Goal: Task Accomplishment & Management: Manage account settings

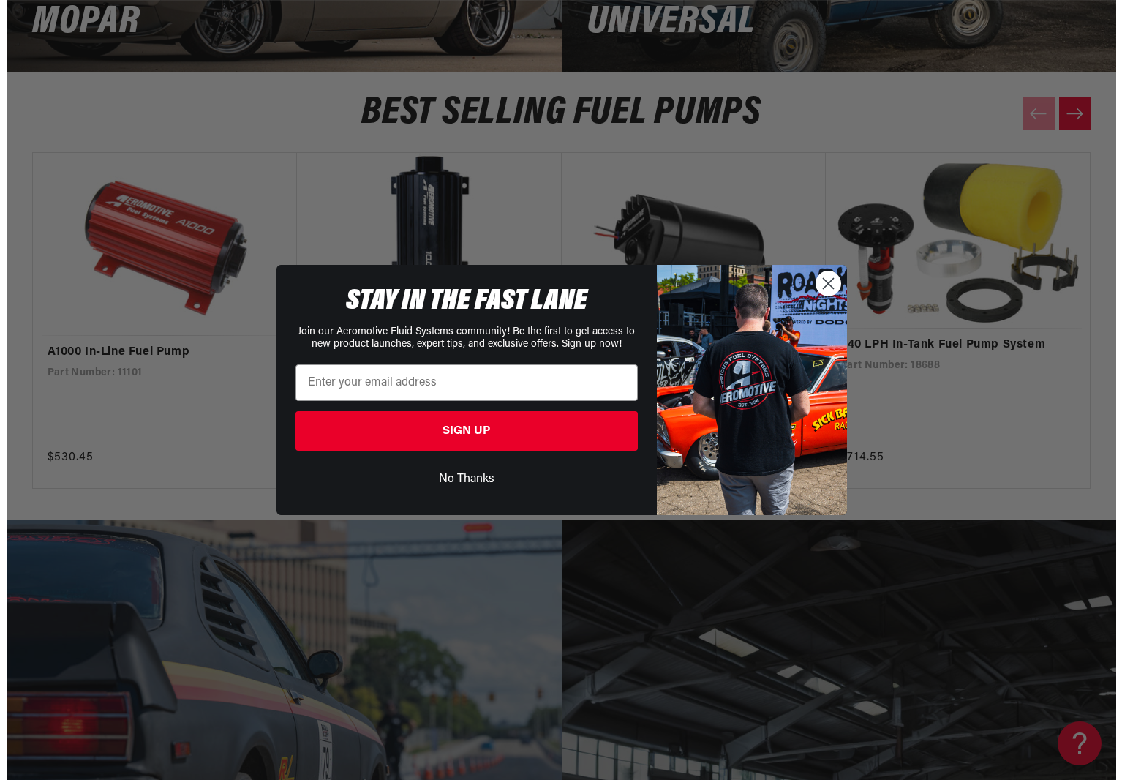
scroll to position [2836, 0]
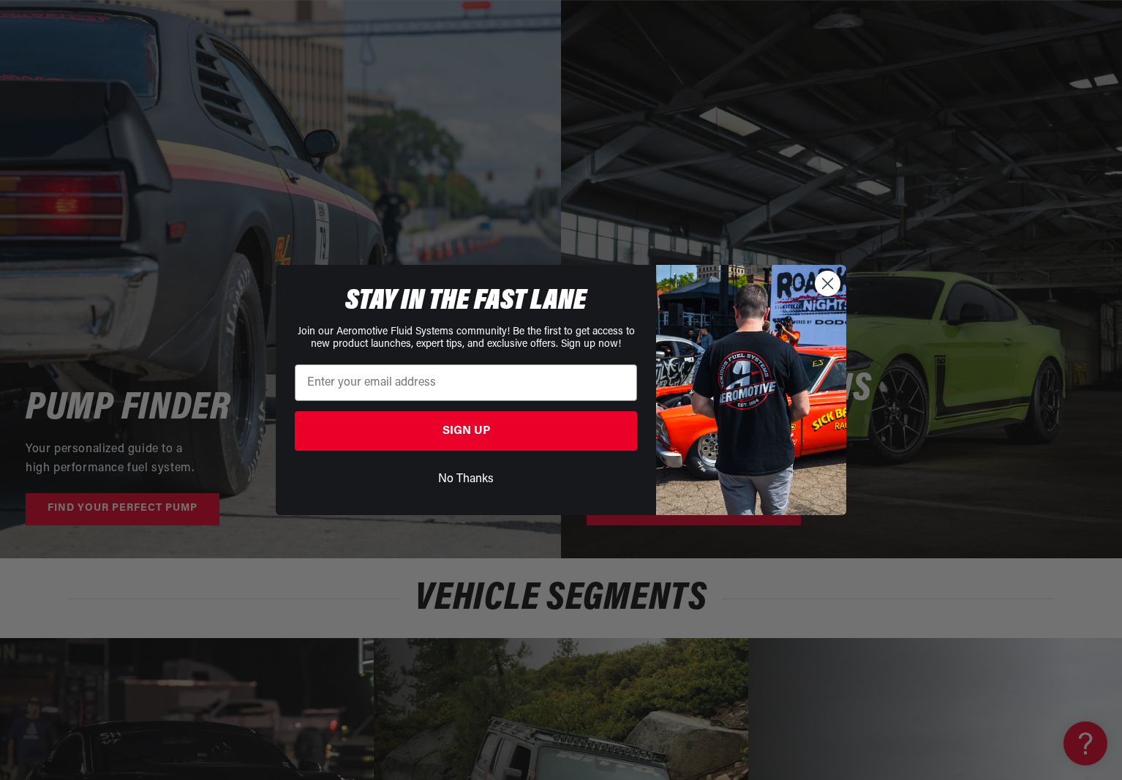
click at [826, 285] on circle "Close dialog" at bounding box center [828, 283] width 24 height 24
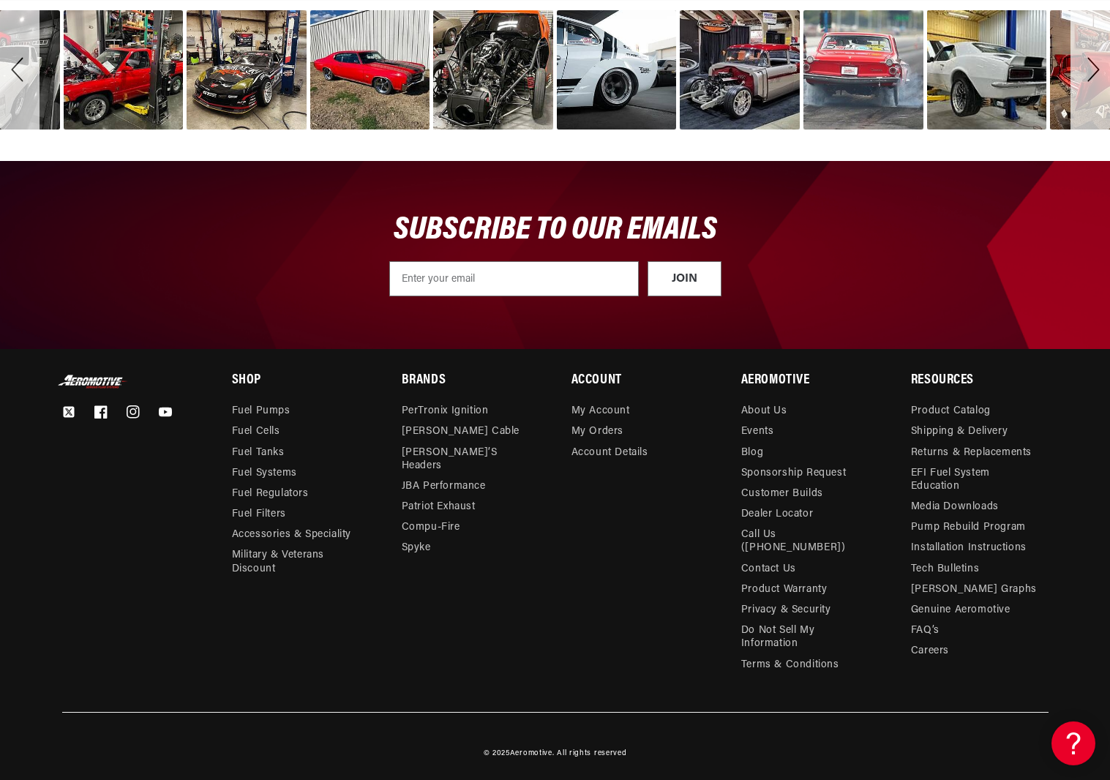
scroll to position [4728, 0]
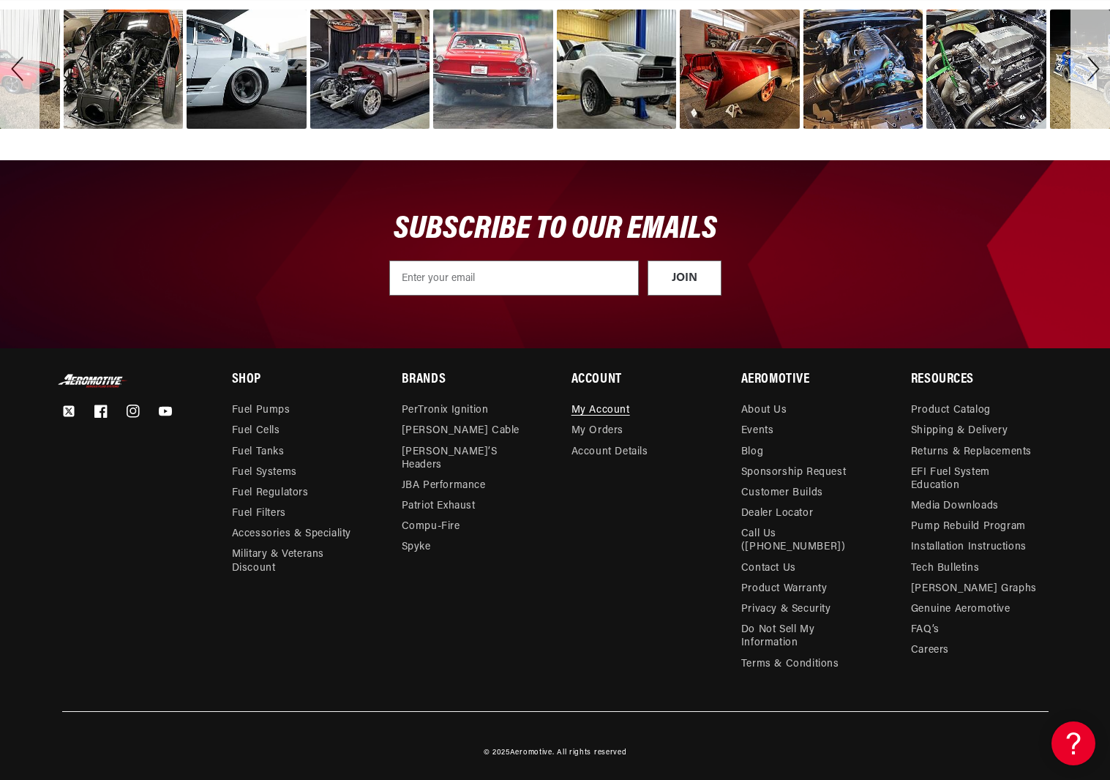
click at [598, 416] on link "My Account" at bounding box center [600, 412] width 59 height 17
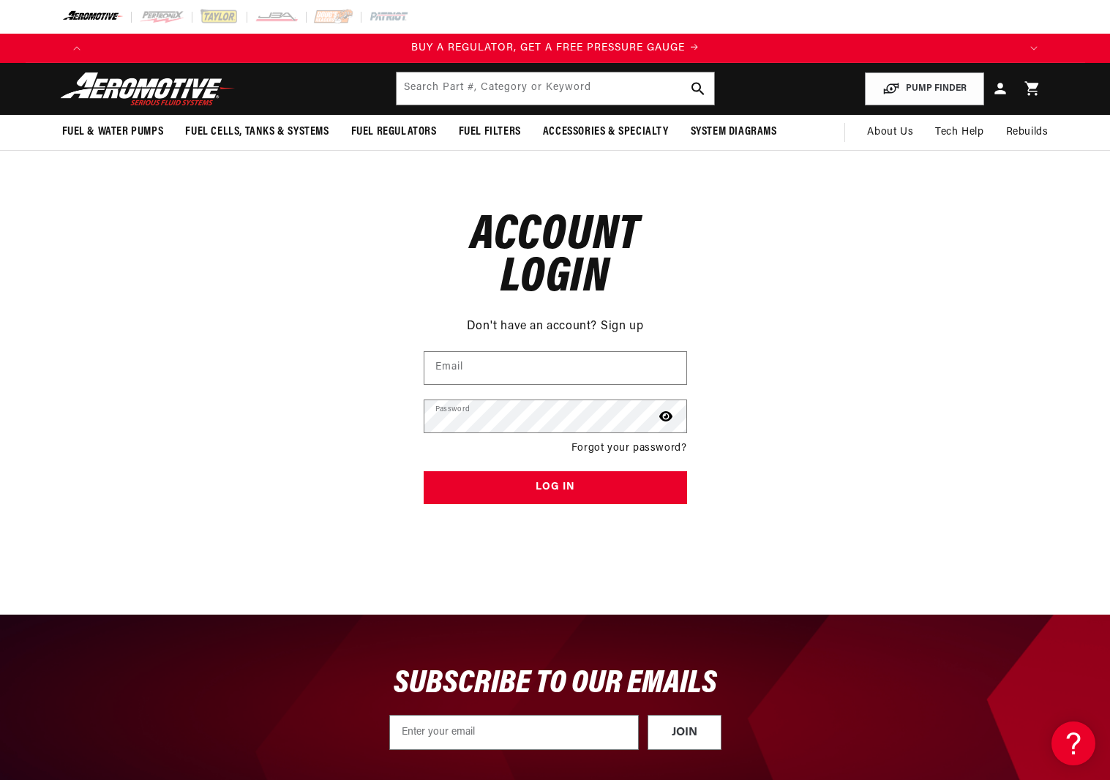
click at [844, 382] on div "Reset your password Don't have an account? Sign up Email Submit Cancel Account …" at bounding box center [555, 346] width 1110 height 391
click at [999, 88] on icon at bounding box center [1000, 89] width 12 height 12
click at [527, 369] on input "Email" at bounding box center [555, 368] width 262 height 32
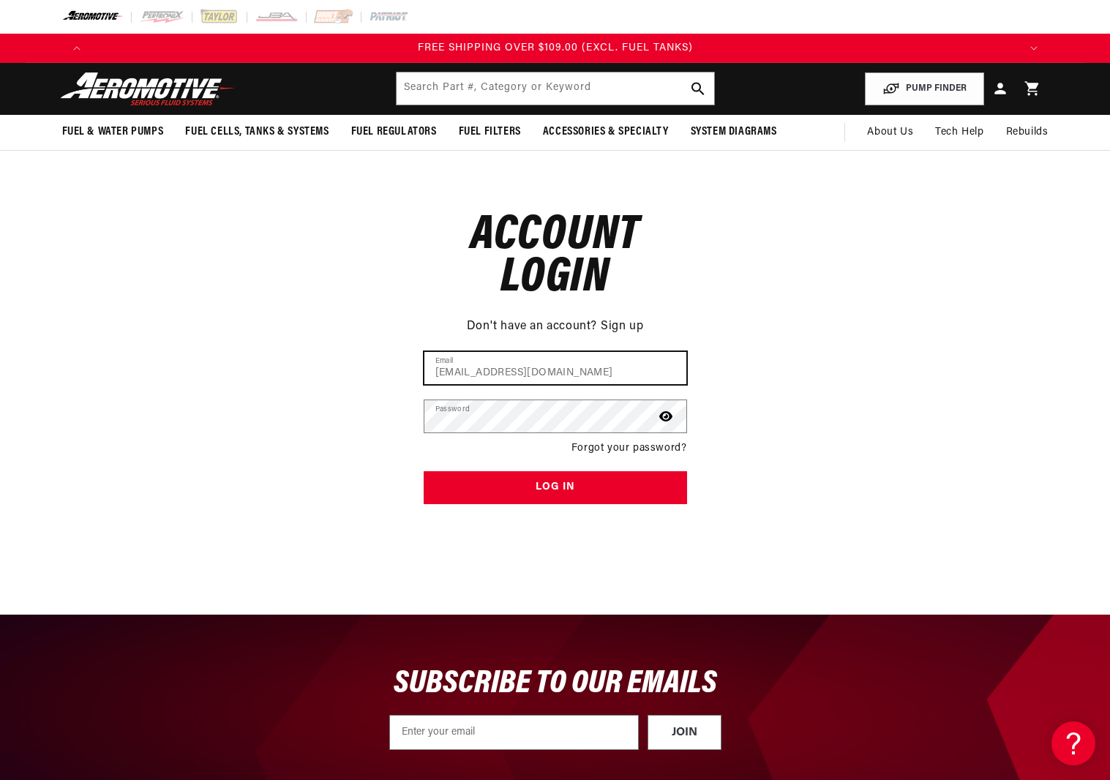
drag, startPoint x: 601, startPoint y: 369, endPoint x: 405, endPoint y: 377, distance: 196.2
click at [424, 377] on input "dmkphone@mindspring.com" at bounding box center [555, 368] width 262 height 32
type input "dmkphone@mindspring.com"
click at [622, 323] on link "Sign up" at bounding box center [622, 327] width 42 height 19
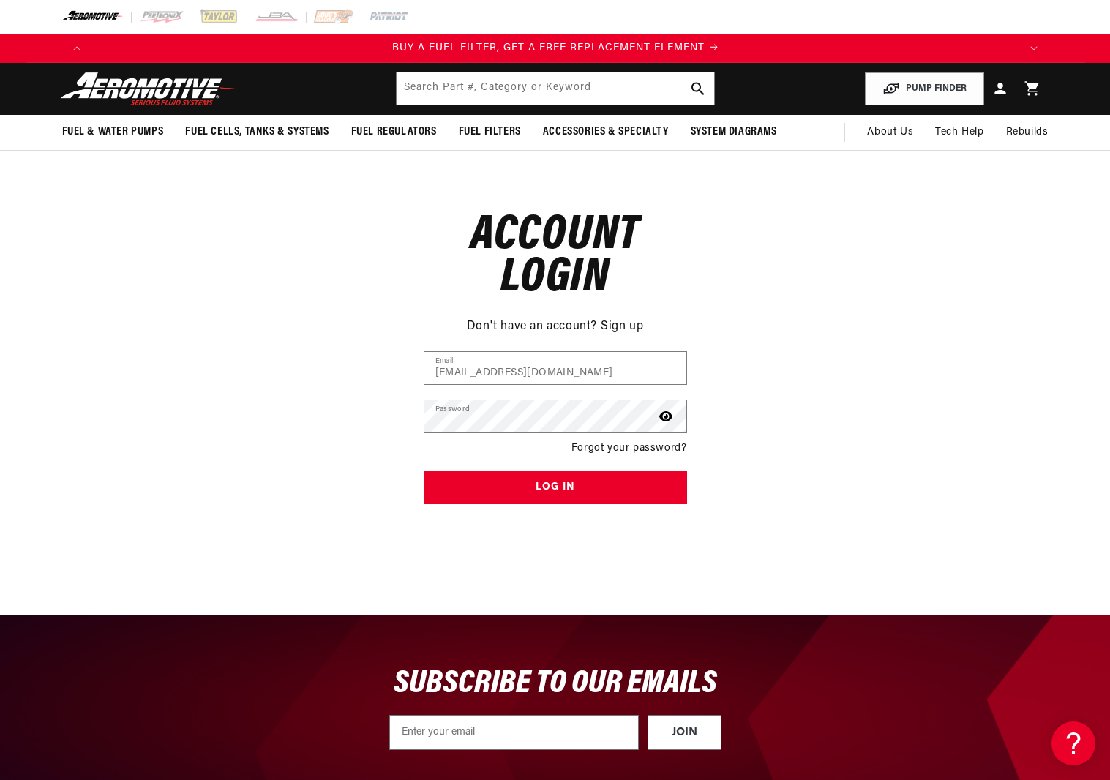
scroll to position [0, 928]
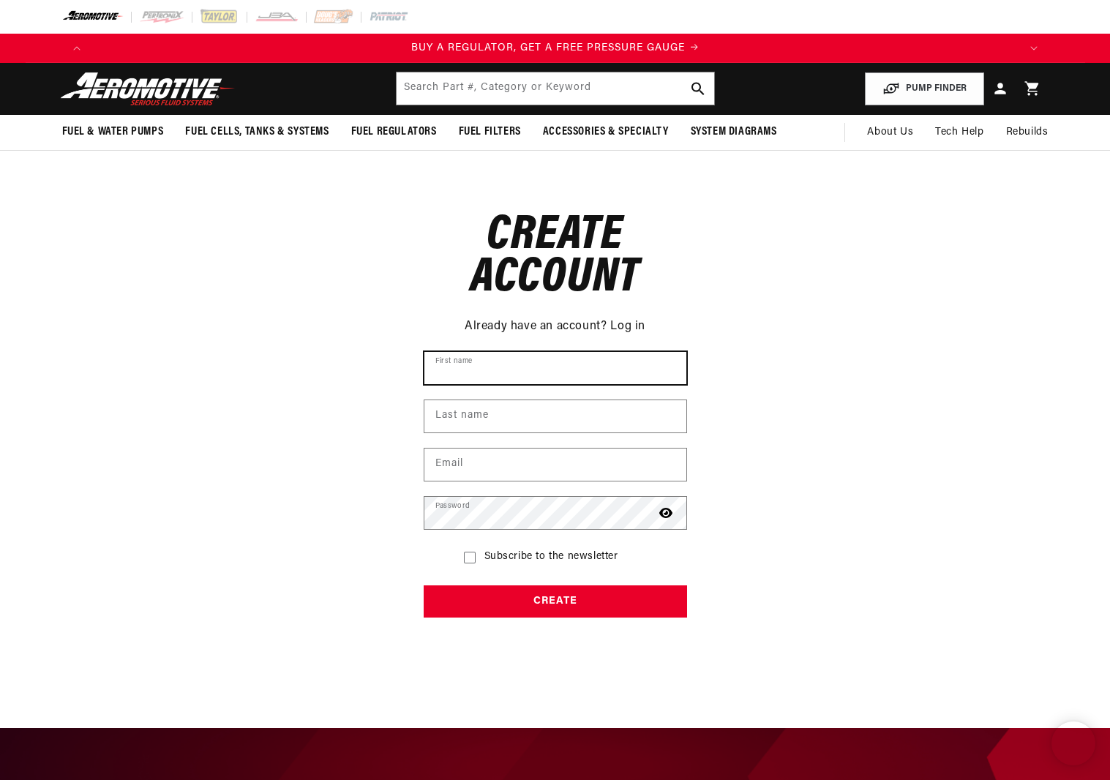
click at [554, 369] on input "First name" at bounding box center [555, 368] width 262 height 32
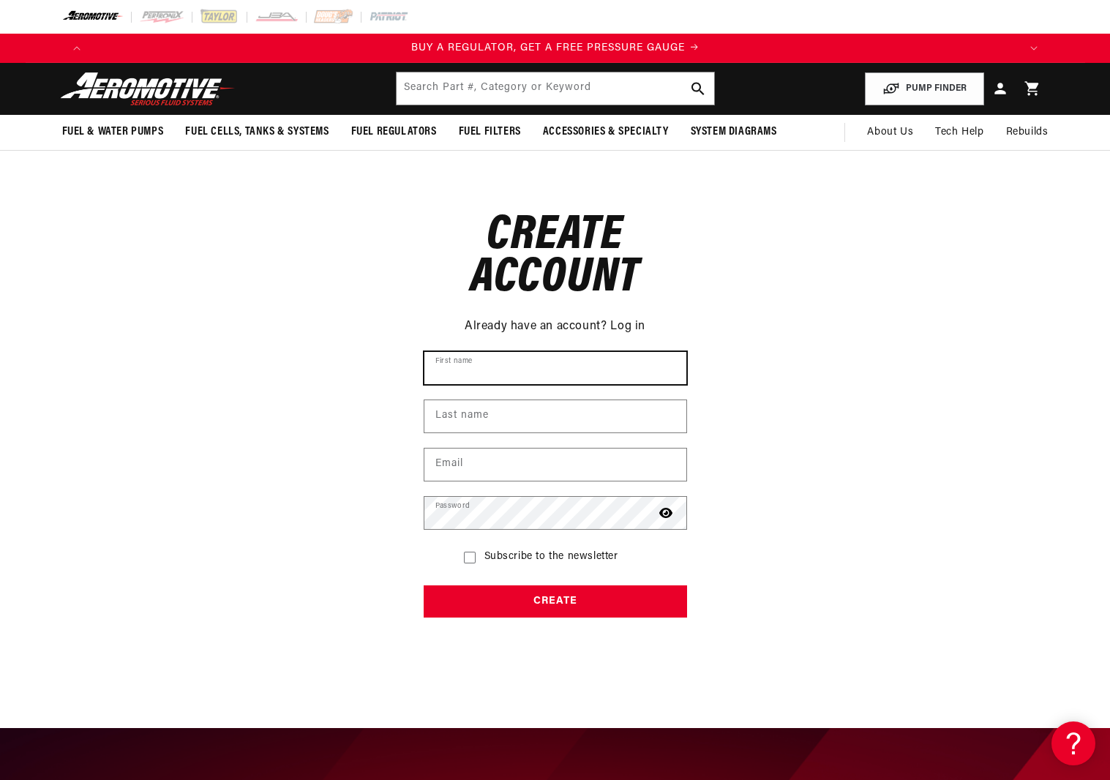
click at [650, 354] on input "First name" at bounding box center [555, 368] width 262 height 32
type input "Douglas"
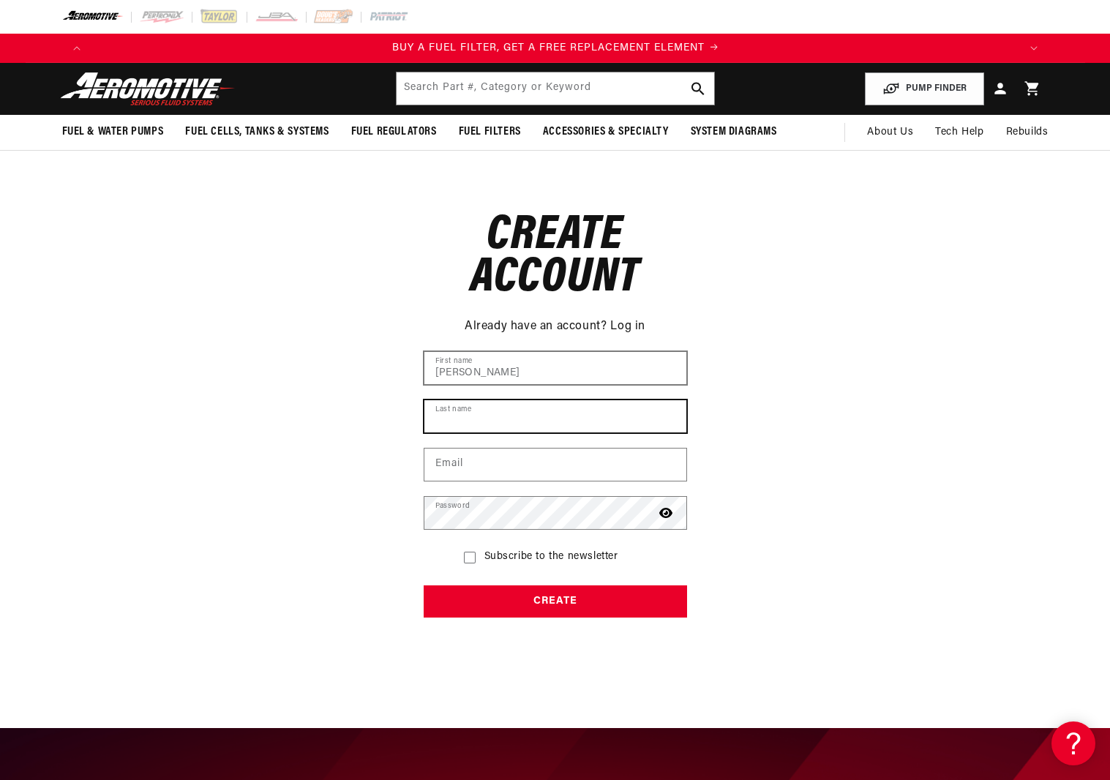
type input "Kurzydlo"
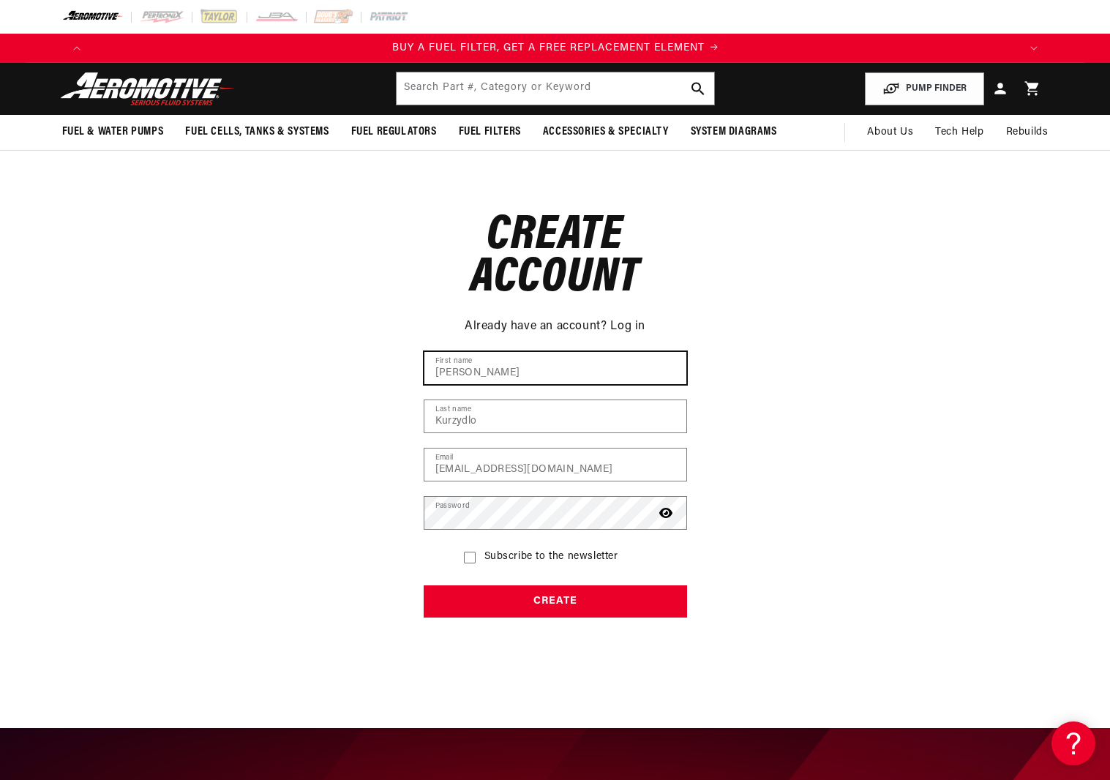
scroll to position [0, 928]
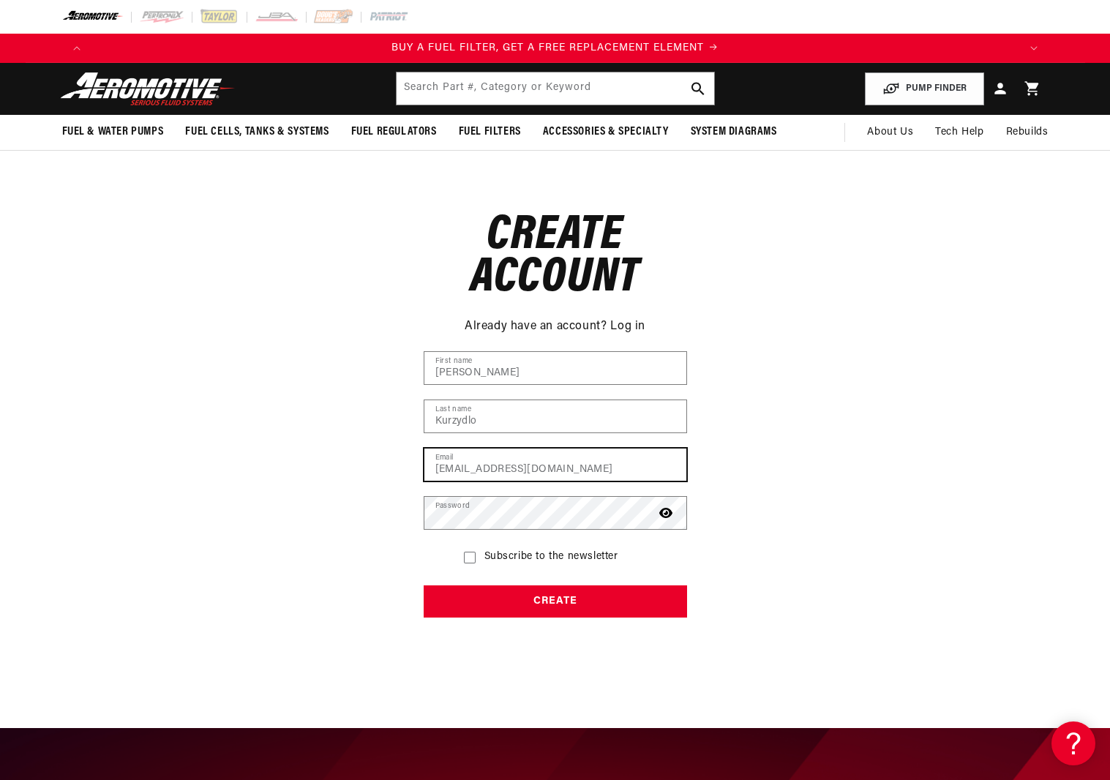
drag, startPoint x: 605, startPoint y: 471, endPoint x: 384, endPoint y: 475, distance: 221.0
click at [424, 476] on input "dmkmobile@mindspring.com" at bounding box center [555, 464] width 262 height 32
paste input "phon"
type input "dmkphone@mindspring.com"
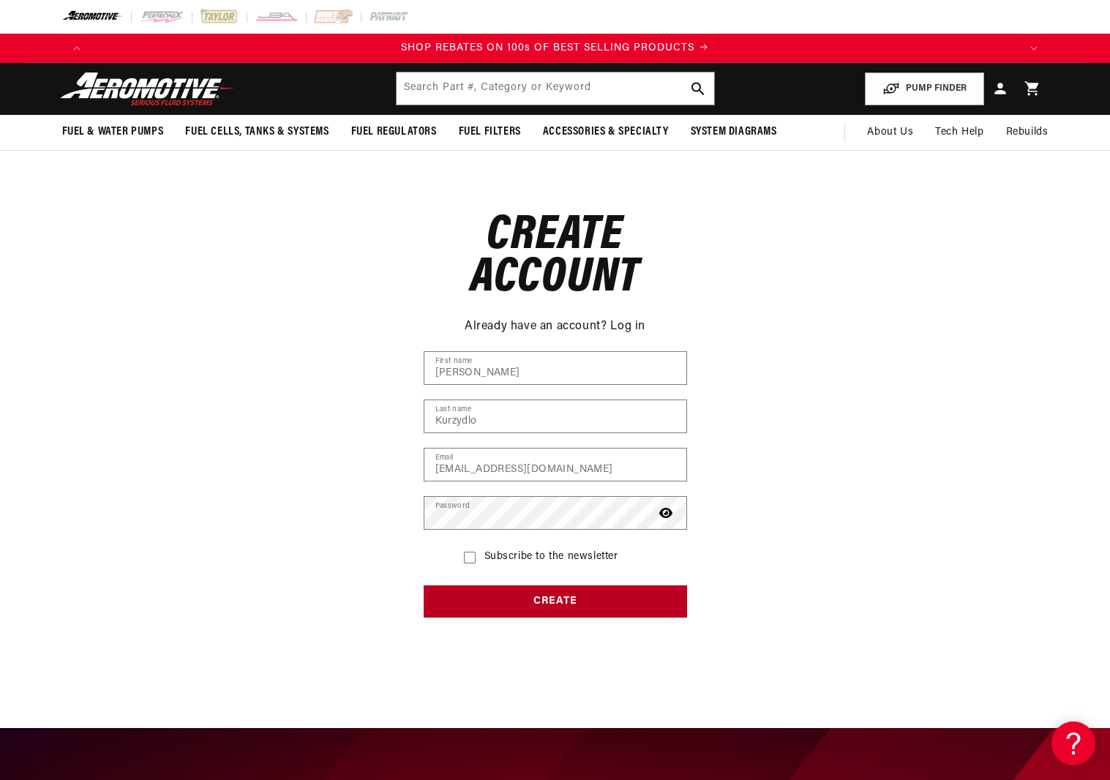
click at [548, 601] on button "Create" at bounding box center [555, 601] width 263 height 33
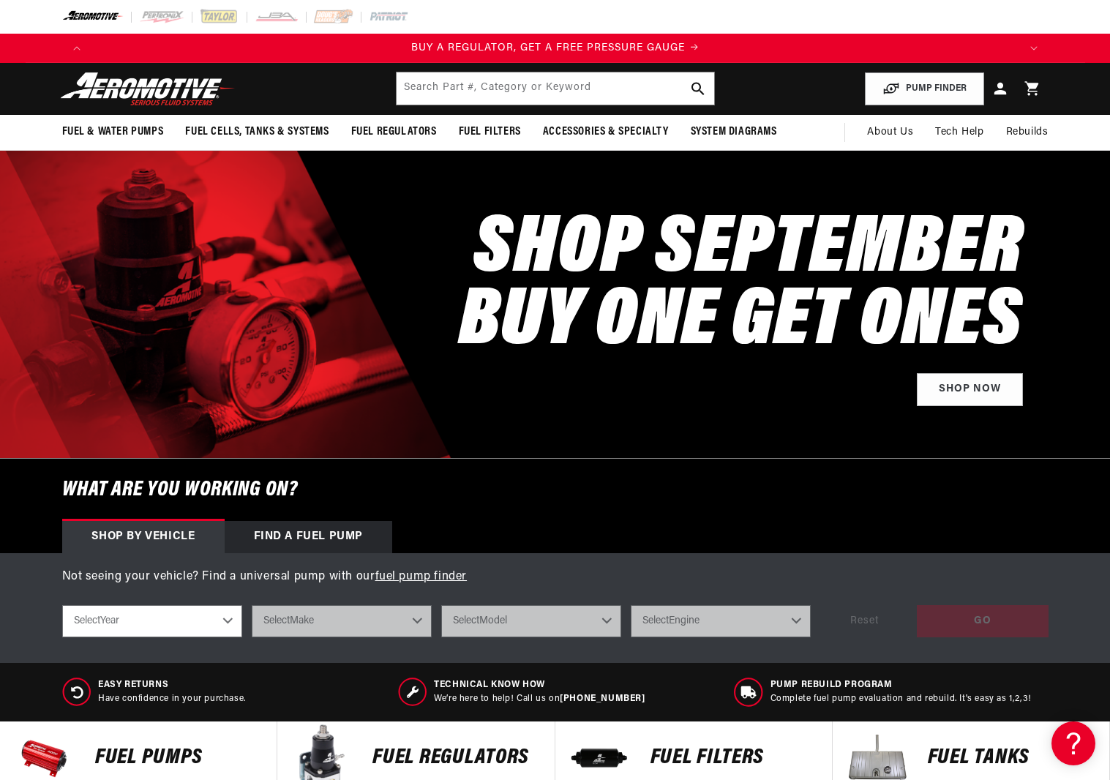
click at [1002, 95] on icon at bounding box center [1000, 88] width 19 height 19
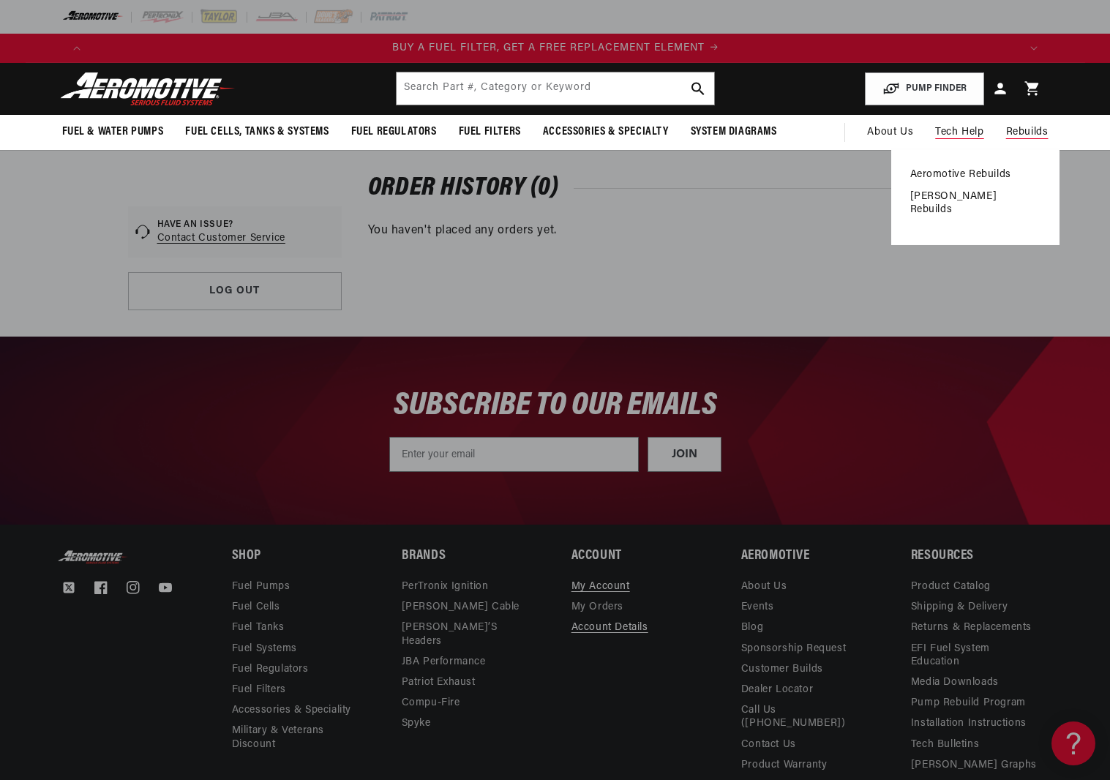
scroll to position [0, 928]
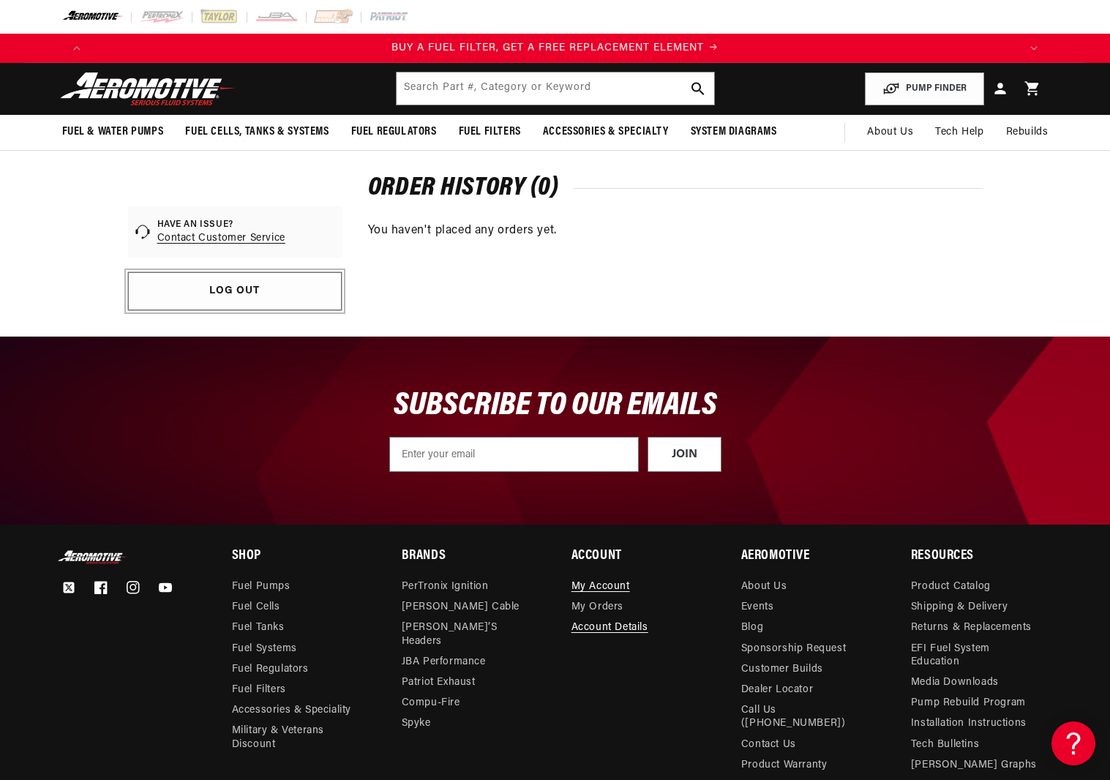
click at [212, 289] on link "Log out" at bounding box center [235, 291] width 214 height 38
click at [233, 290] on link "Log out" at bounding box center [235, 291] width 214 height 38
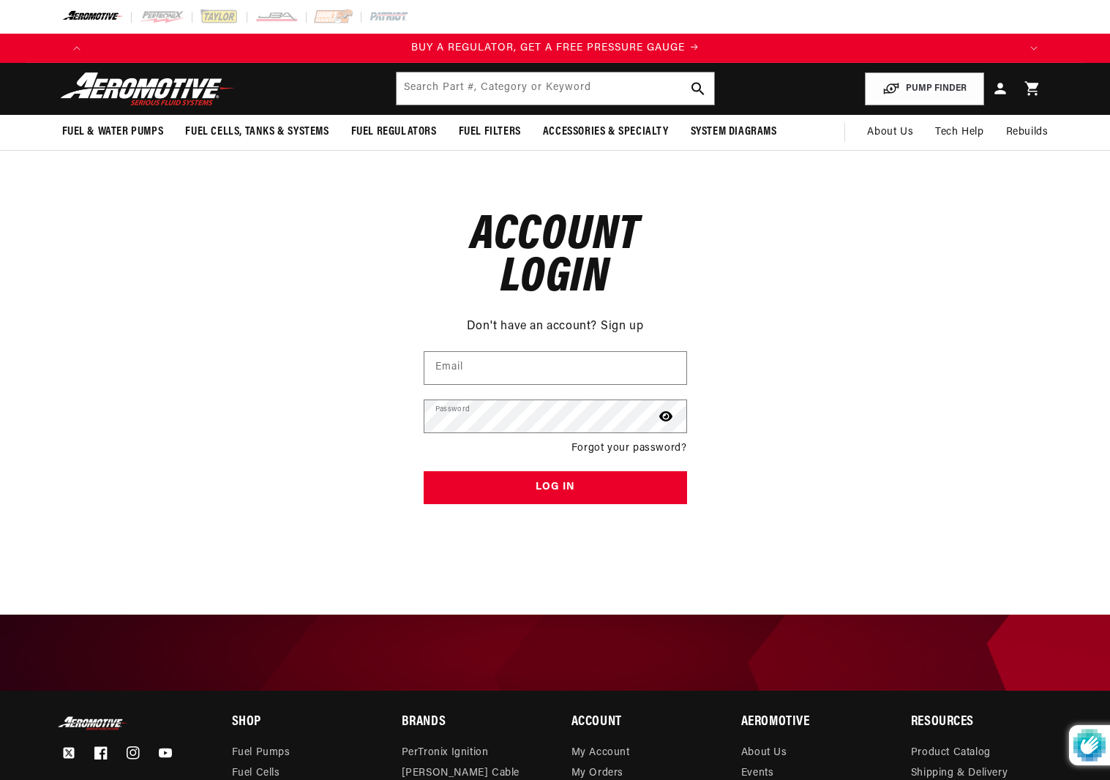
click at [592, 371] on input "Email" at bounding box center [555, 368] width 262 height 32
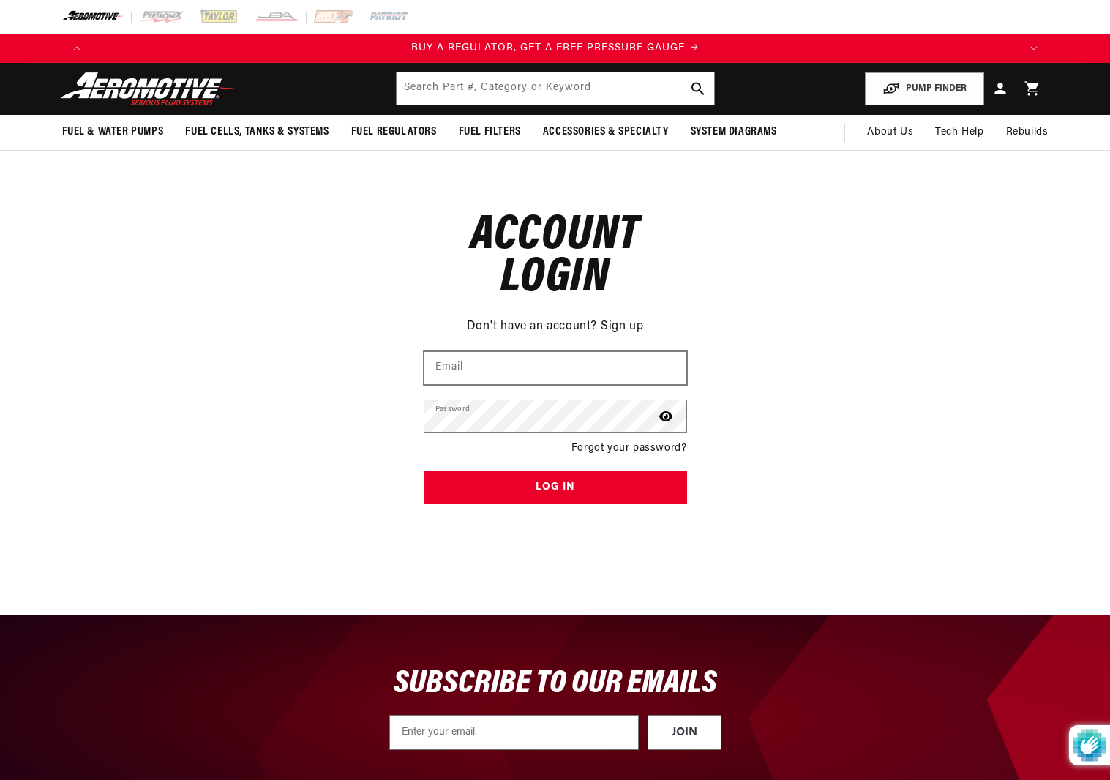
click at [590, 372] on input "Email" at bounding box center [555, 368] width 262 height 32
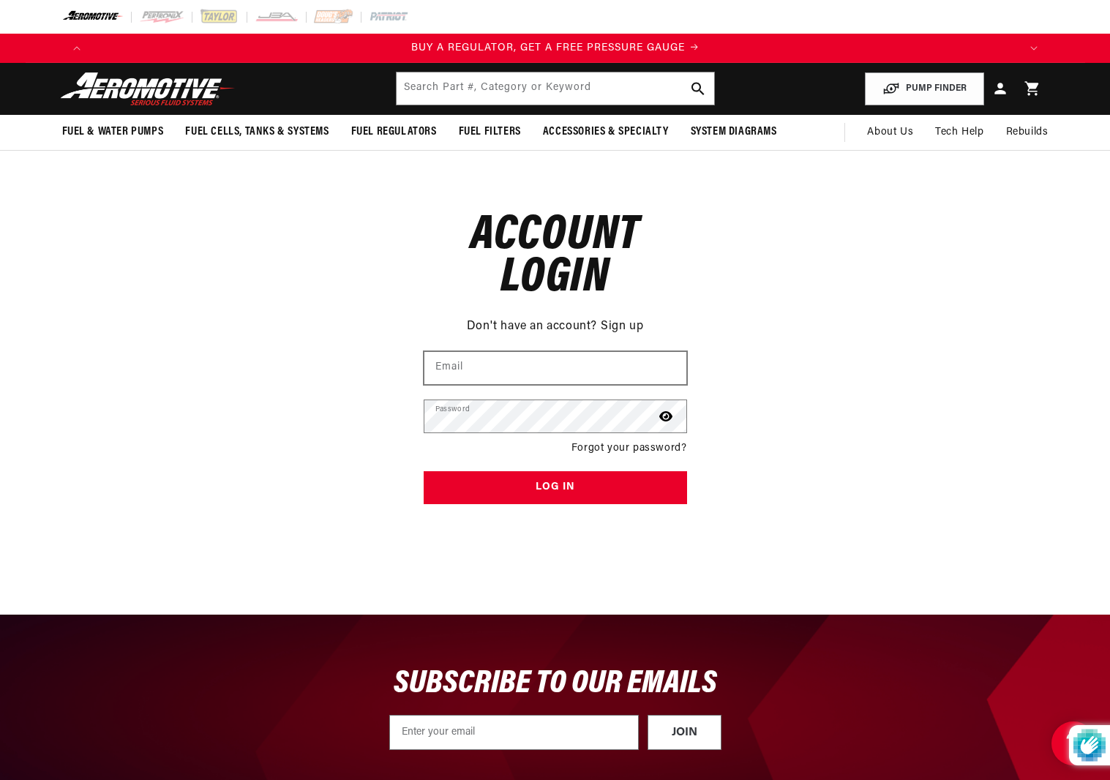
click at [590, 372] on input "Email" at bounding box center [555, 368] width 262 height 32
click at [653, 370] on input "Email" at bounding box center [555, 368] width 262 height 32
click at [676, 367] on input "Email" at bounding box center [555, 368] width 262 height 32
click at [676, 368] on input "Email" at bounding box center [555, 368] width 262 height 32
click at [221, 366] on div "Reset your password Don't have an account? Sign up Email Submit Cancel Account …" at bounding box center [555, 346] width 1110 height 391
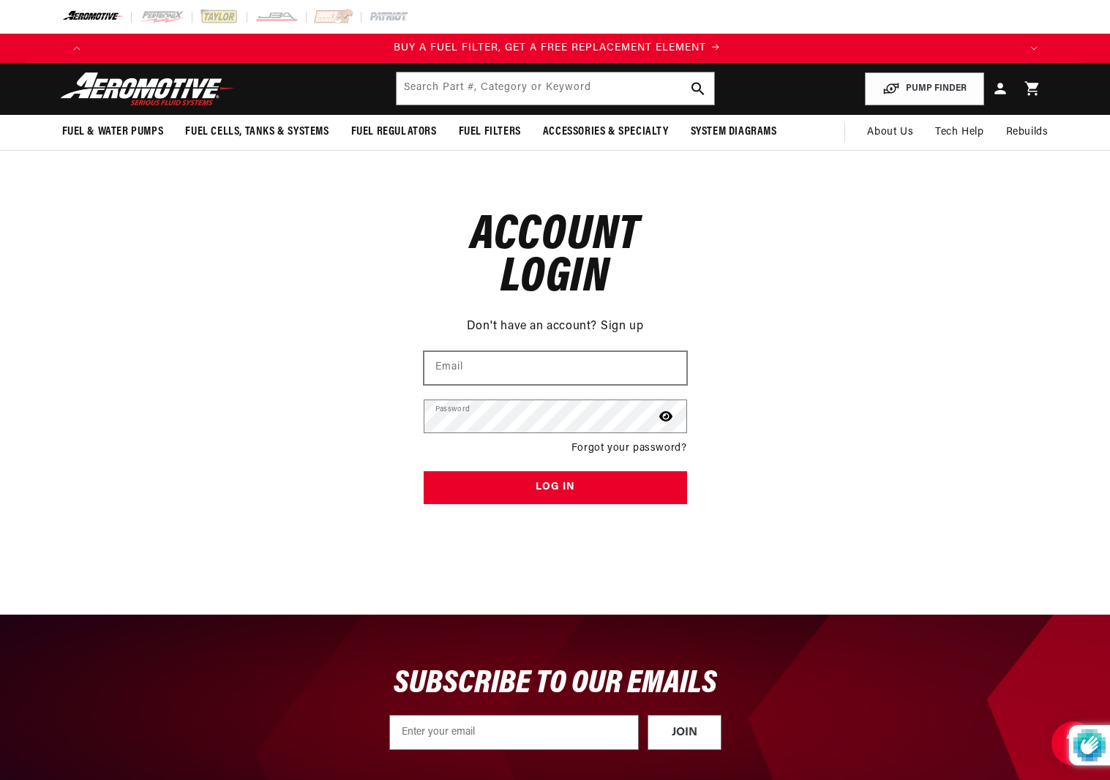
scroll to position [0, 928]
click at [601, 358] on input "Email" at bounding box center [555, 368] width 262 height 32
type input "dmkphone@mindspring.com"
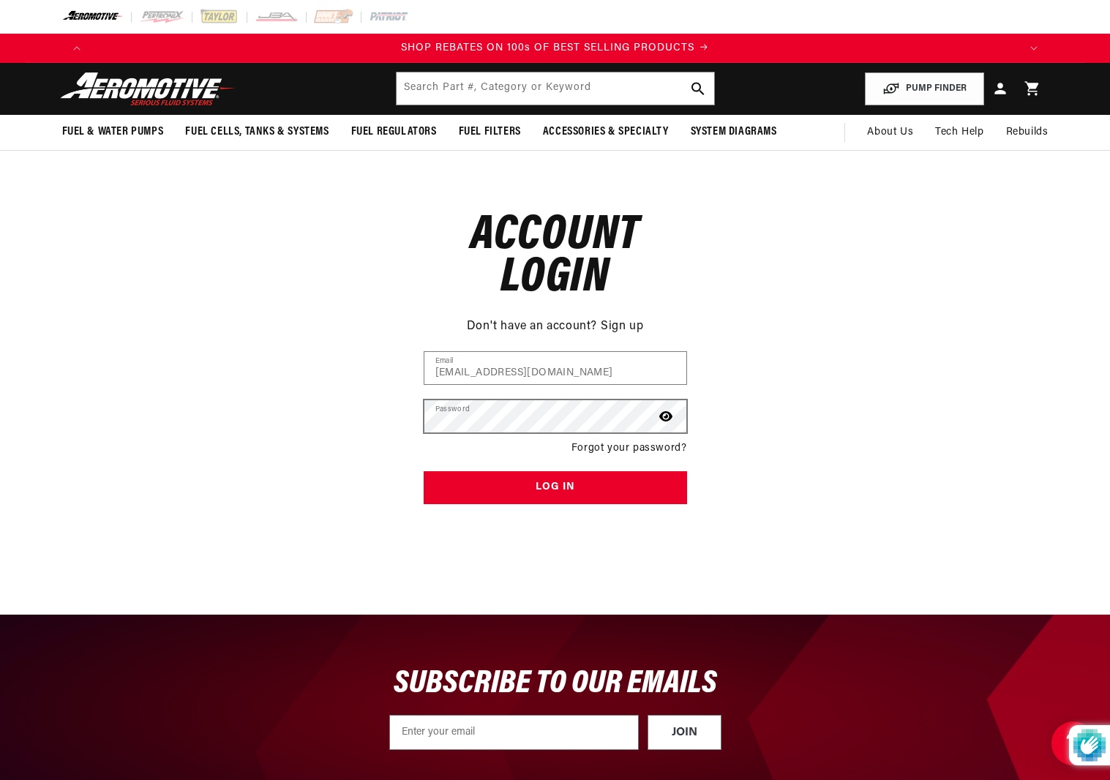
click at [667, 418] on icon at bounding box center [665, 416] width 13 height 12
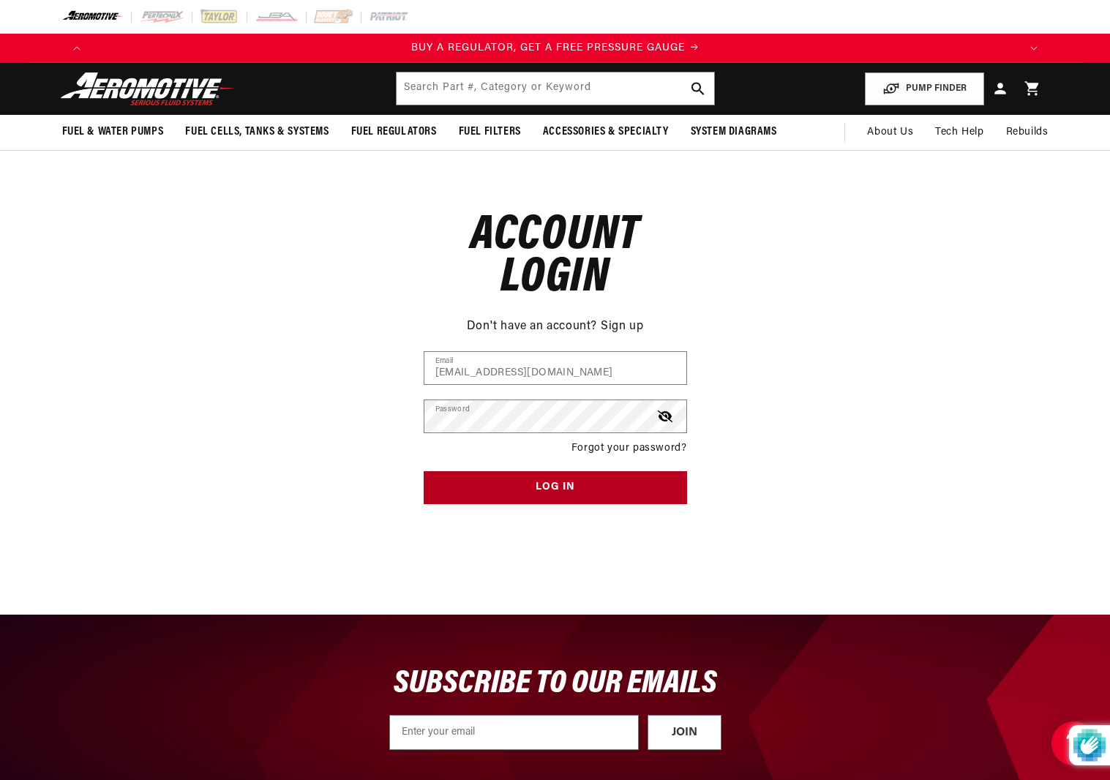
click at [536, 493] on button "Log in" at bounding box center [555, 487] width 263 height 33
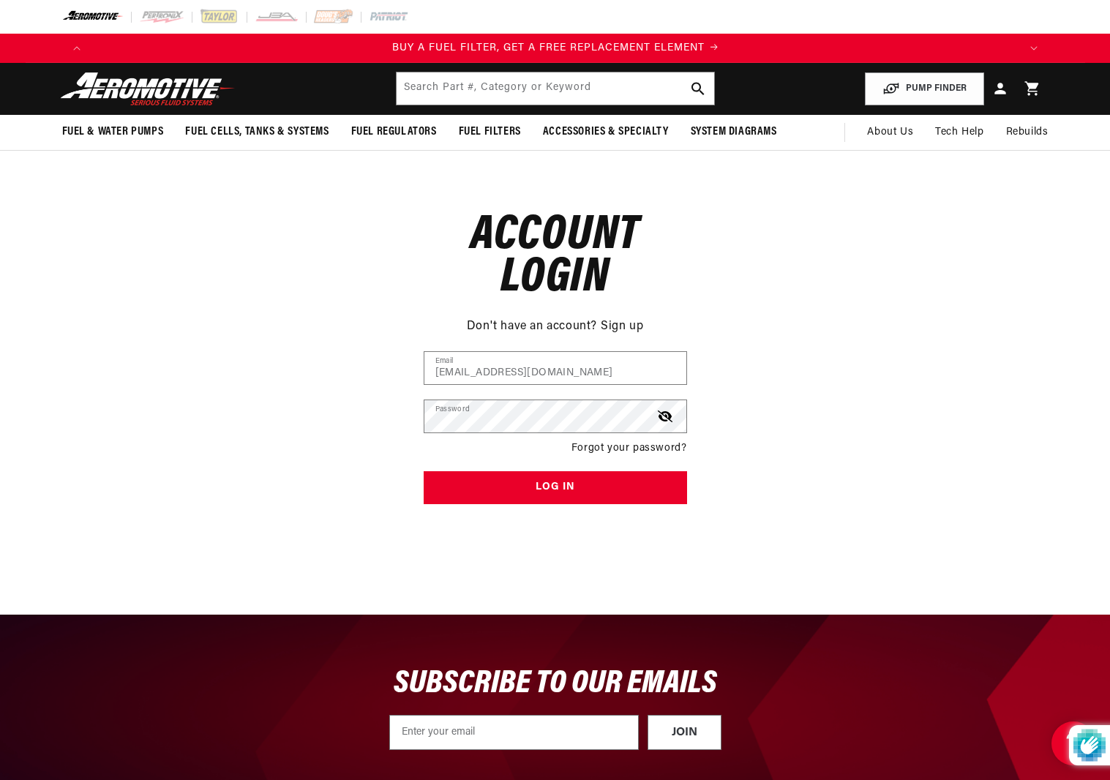
scroll to position [0, 928]
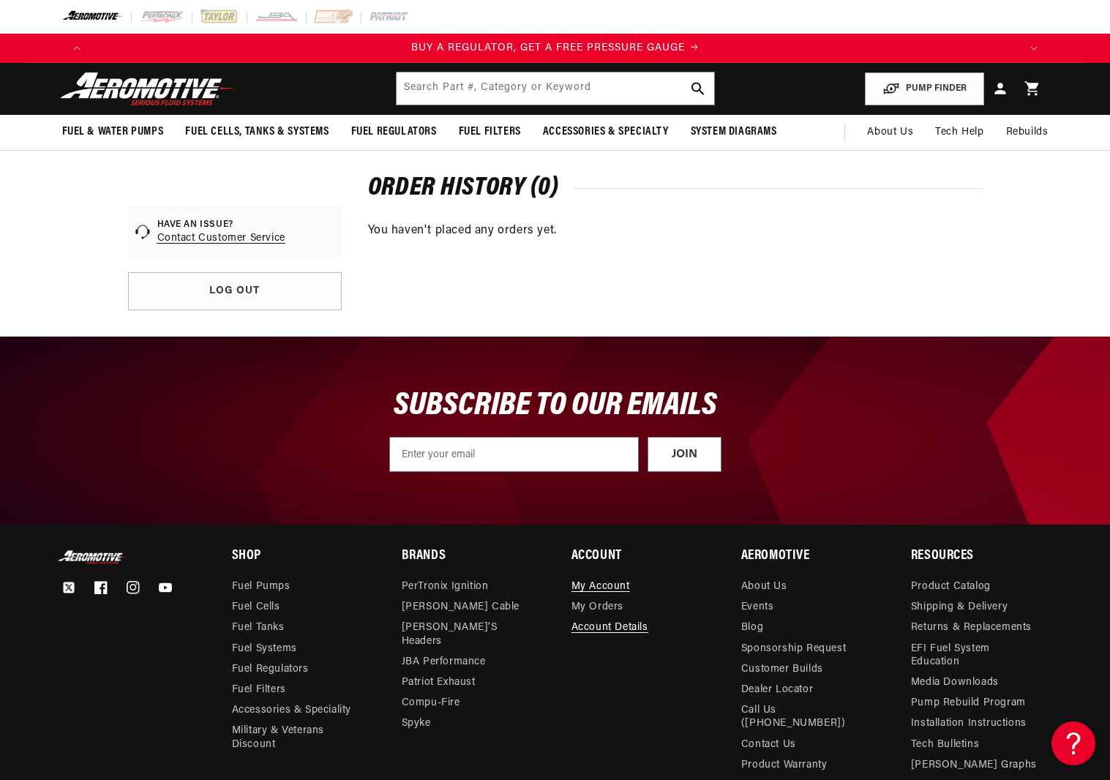
click at [1055, 415] on div "SUBSCRIBE TO OUR EMAILS JOIN Submit" at bounding box center [555, 431] width 1059 height 188
click at [1001, 89] on icon at bounding box center [1000, 88] width 19 height 19
click at [238, 288] on link "Log out" at bounding box center [235, 291] width 214 height 38
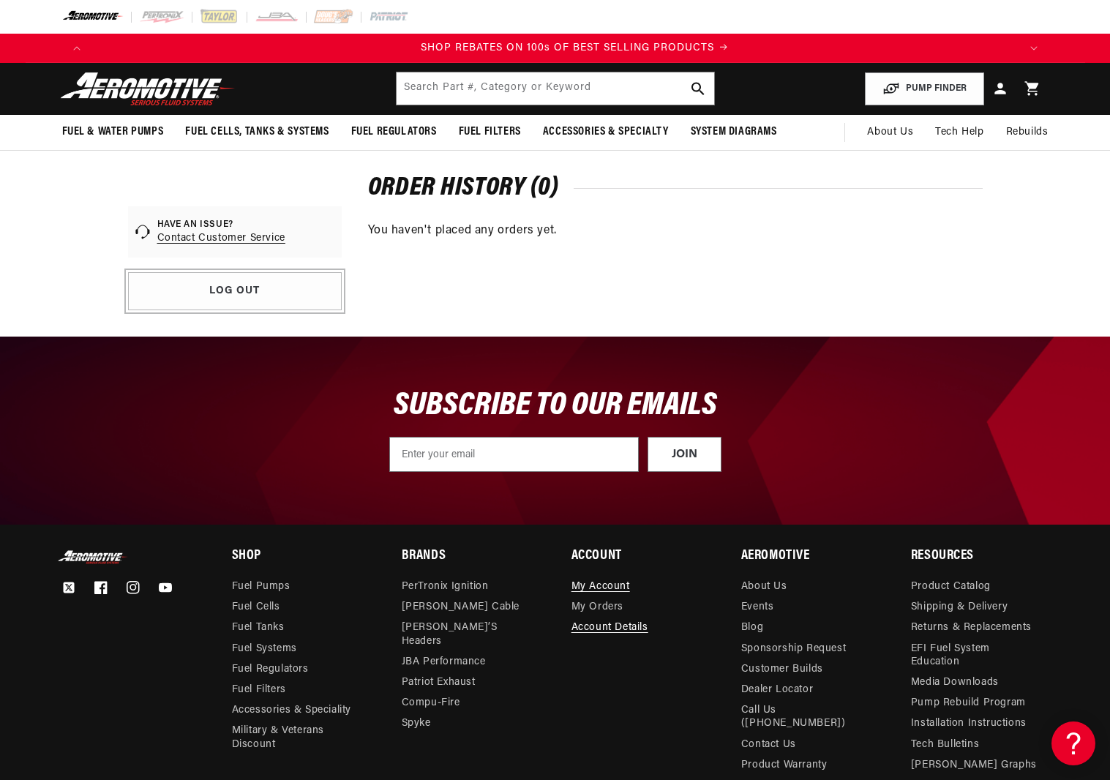
scroll to position [0, 1852]
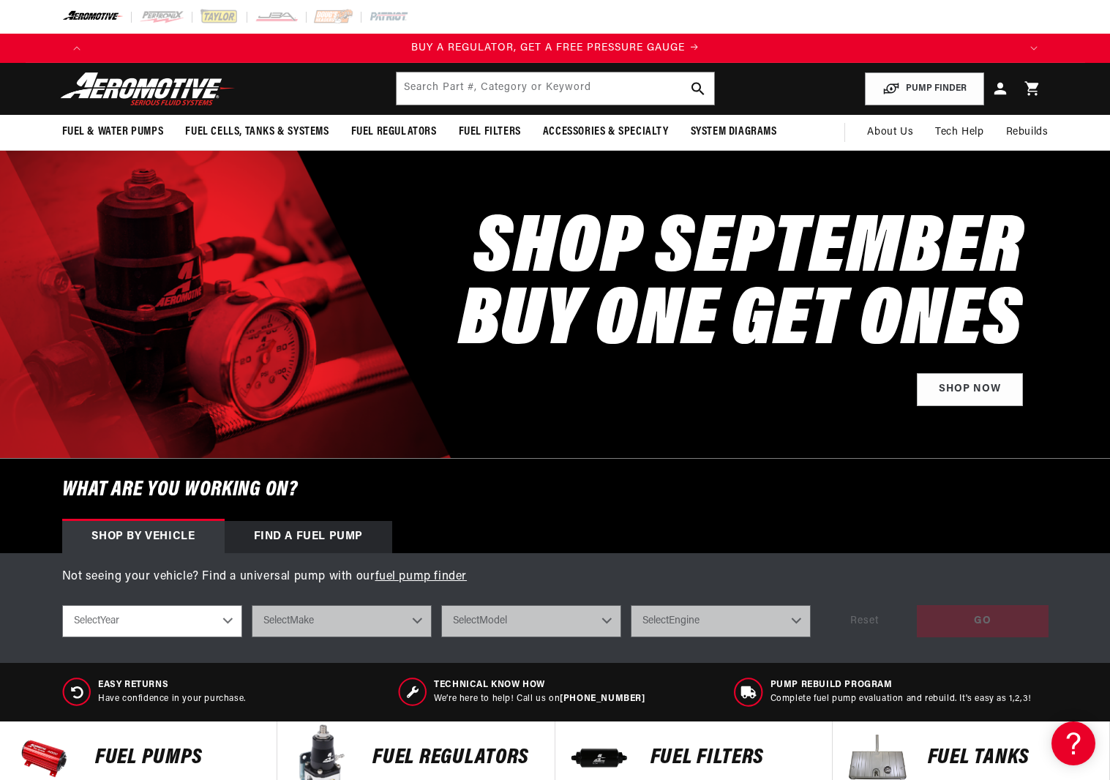
click at [1002, 91] on icon at bounding box center [1000, 89] width 12 height 12
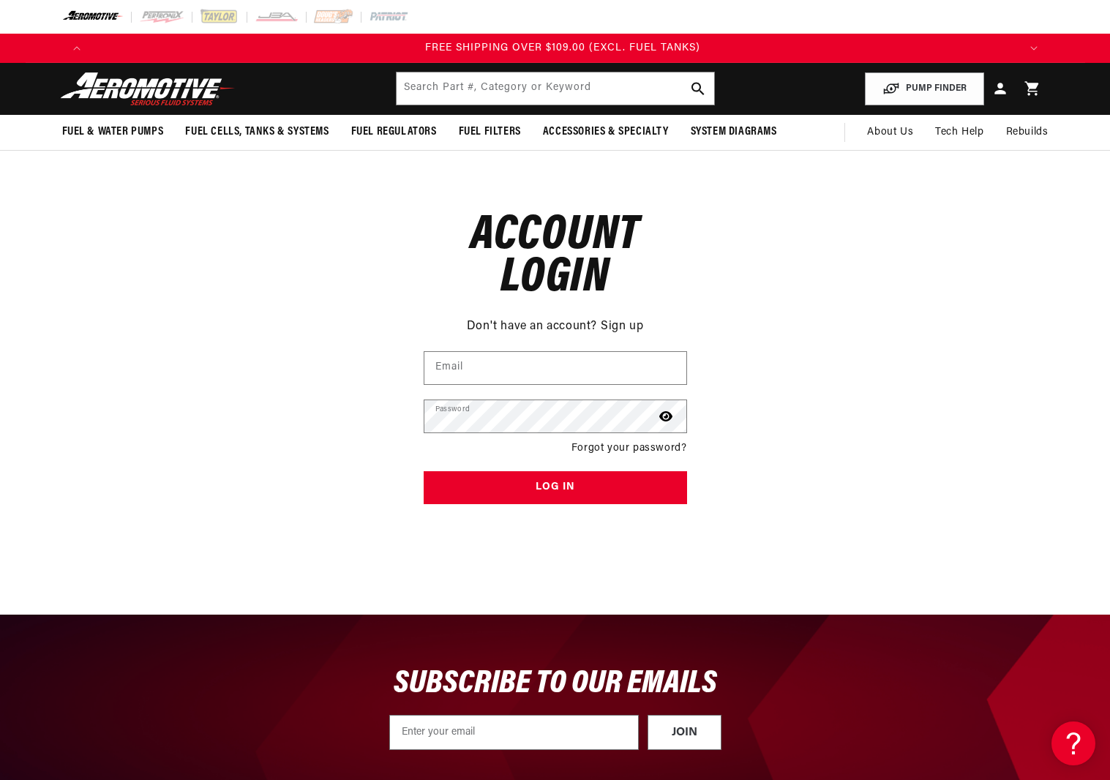
scroll to position [0, 2783]
click at [991, 514] on div "Reset your password Don't have an account? Sign up Email Submit Cancel Account …" at bounding box center [555, 346] width 1110 height 391
click at [587, 354] on input "Email" at bounding box center [555, 368] width 262 height 32
click at [587, 355] on input "Email" at bounding box center [555, 368] width 262 height 32
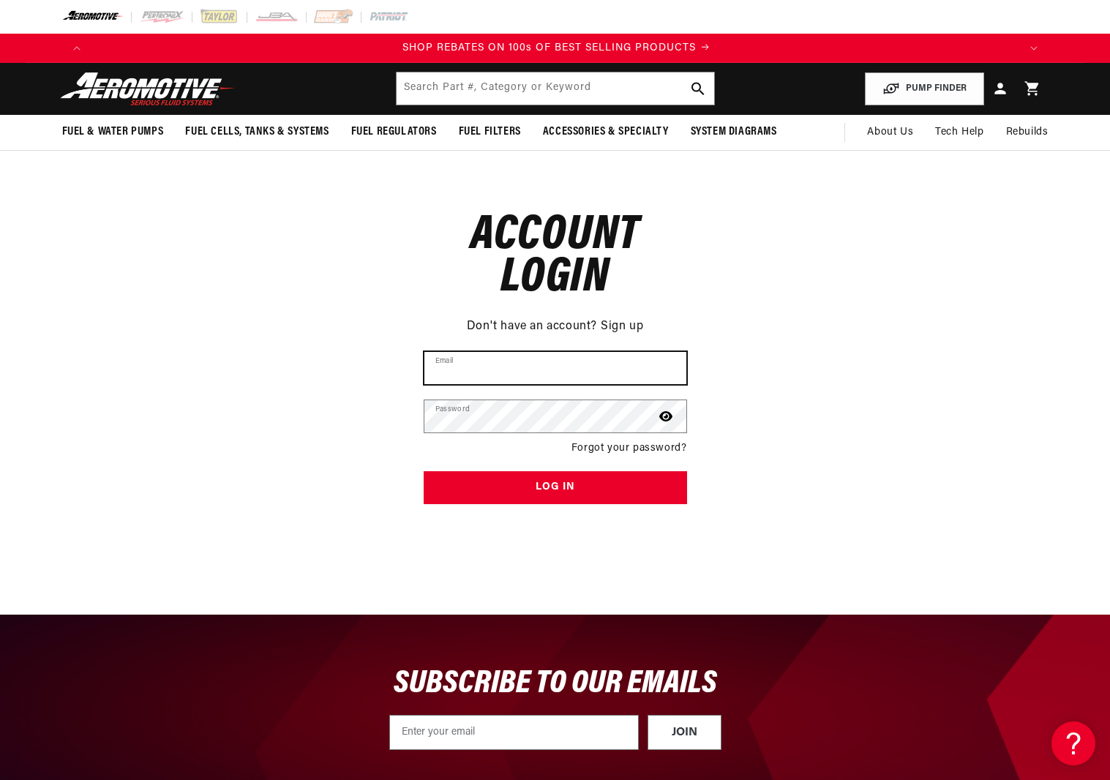
scroll to position [0, 1855]
click at [155, 321] on div "Reset your password Don't have an account? Sign up Email Submit Cancel Account …" at bounding box center [555, 346] width 1110 height 391
